Goal: Find specific page/section

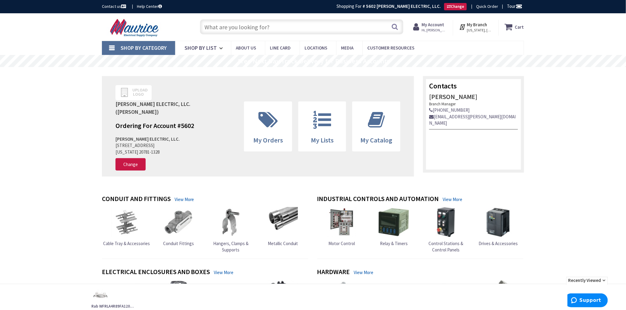
click at [327, 32] on input "text" at bounding box center [301, 26] width 203 height 15
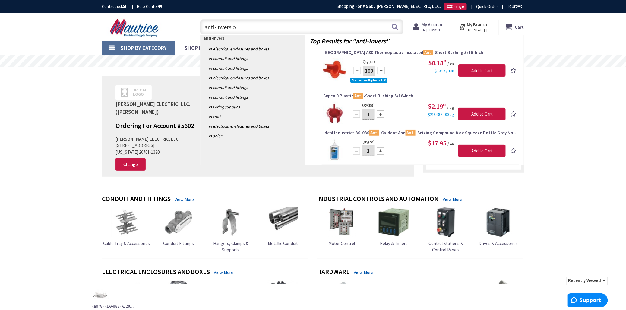
type input "anti-inversion"
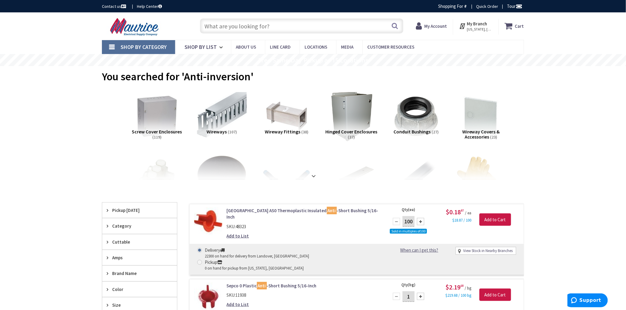
click at [288, 30] on input "text" at bounding box center [301, 25] width 203 height 15
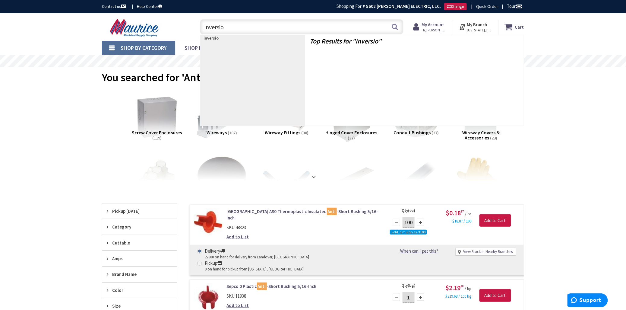
type input "inversion"
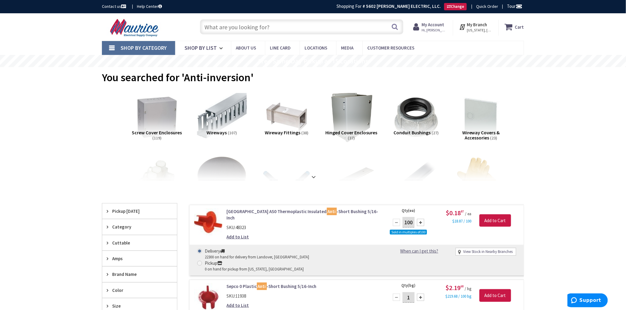
click at [285, 25] on input "text" at bounding box center [301, 26] width 203 height 15
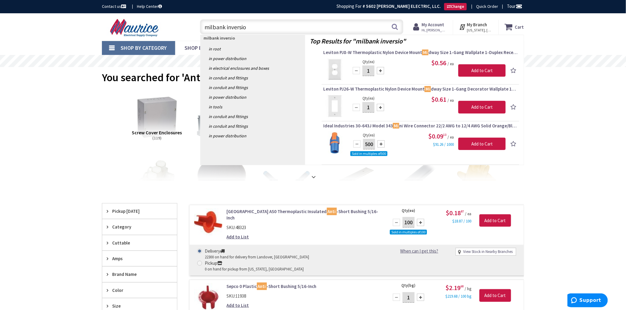
type input "milbank inversion"
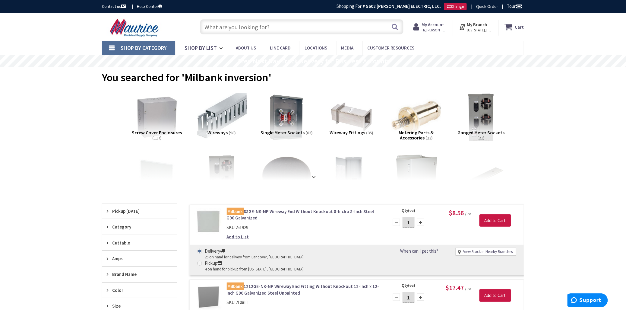
click at [281, 22] on input "text" at bounding box center [301, 26] width 203 height 15
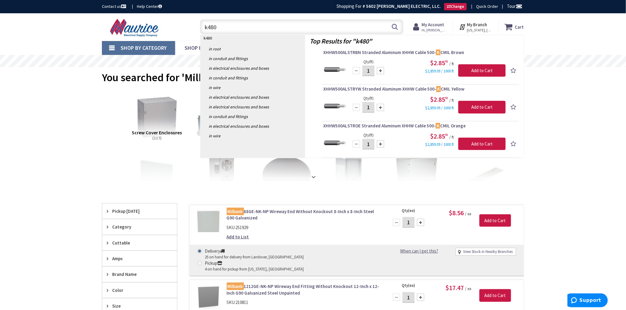
type input "k4802"
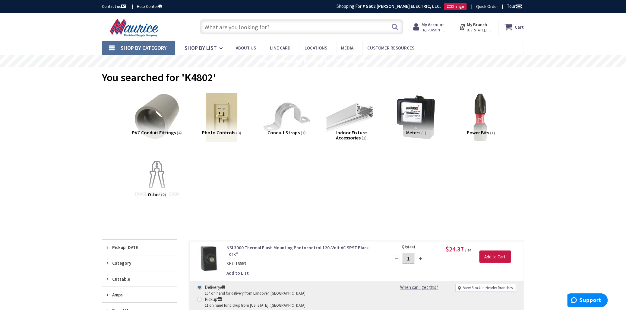
click at [264, 22] on input "text" at bounding box center [301, 26] width 203 height 15
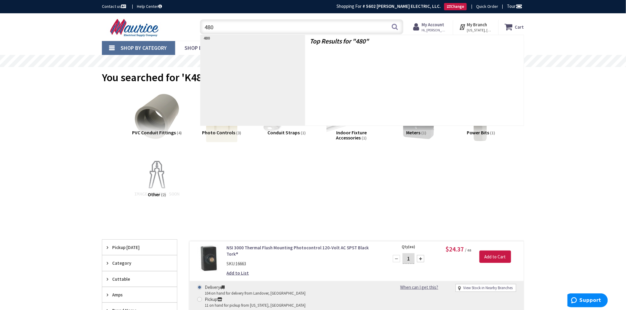
type input "4802"
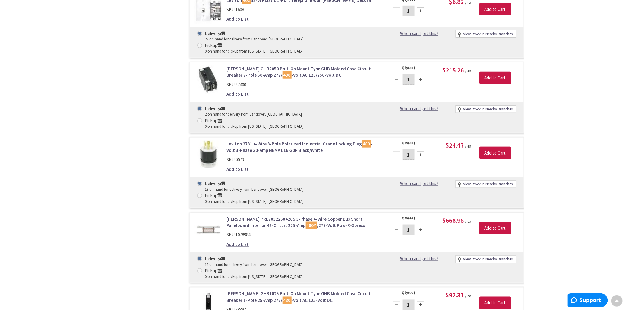
scroll to position [2915, 0]
